Goal: Transaction & Acquisition: Book appointment/travel/reservation

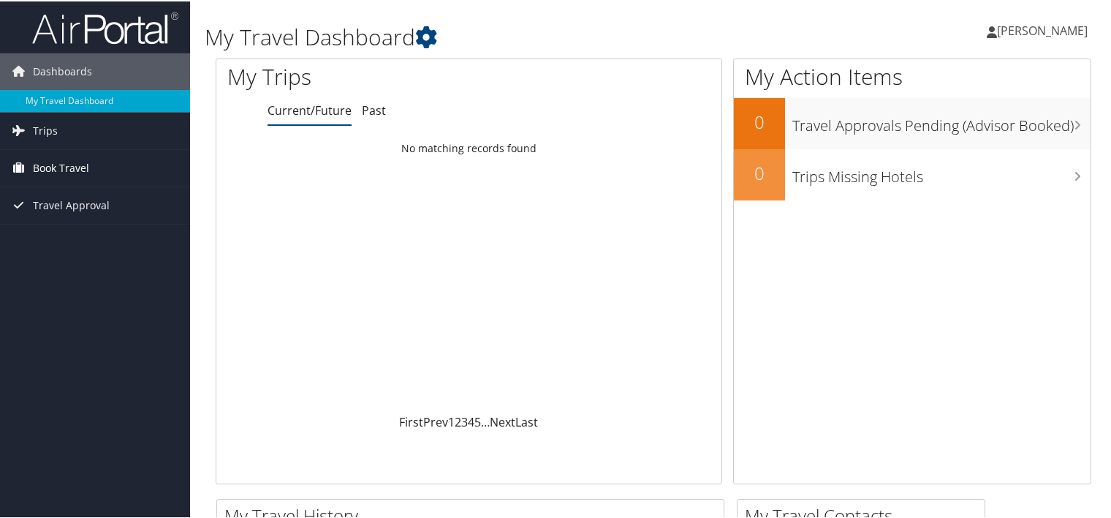
click at [45, 170] on span "Book Travel" at bounding box center [61, 166] width 56 height 37
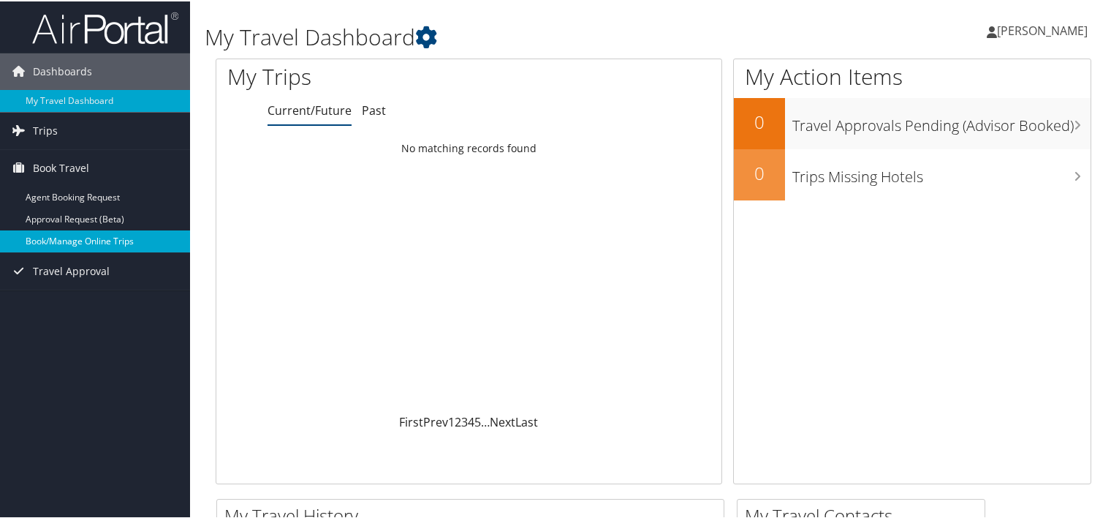
click at [67, 243] on link "Book/Manage Online Trips" at bounding box center [95, 240] width 190 height 22
